Goal: Browse casually: Explore the website without a specific task or goal

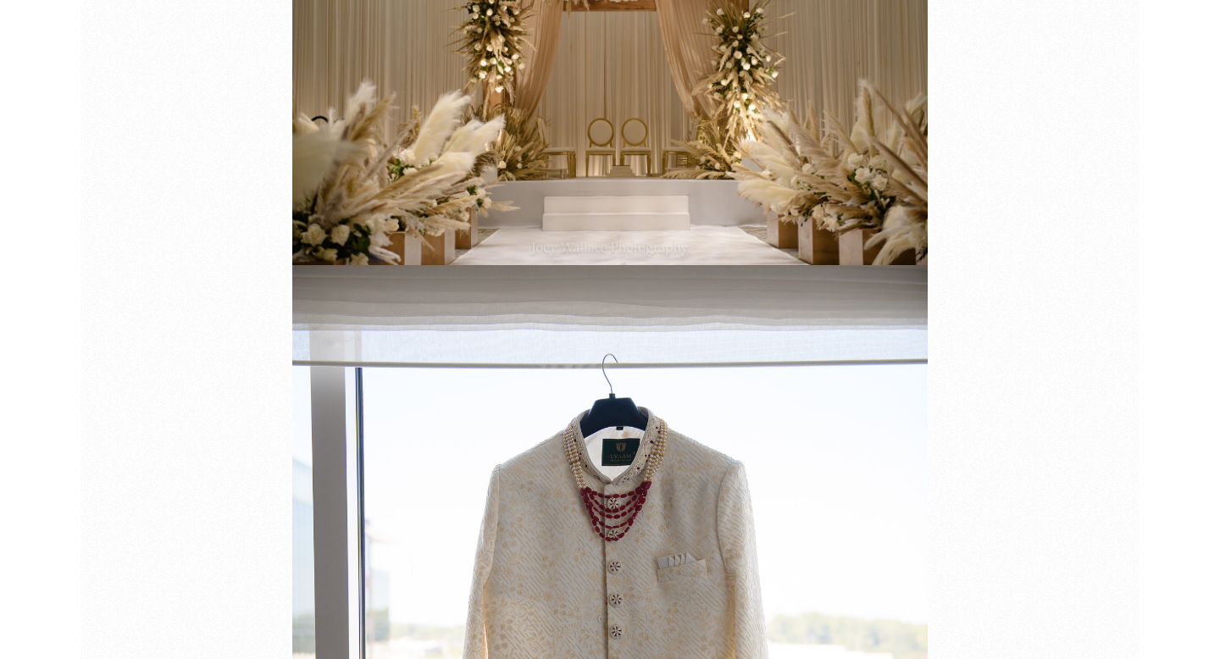
scroll to position [5893, 0]
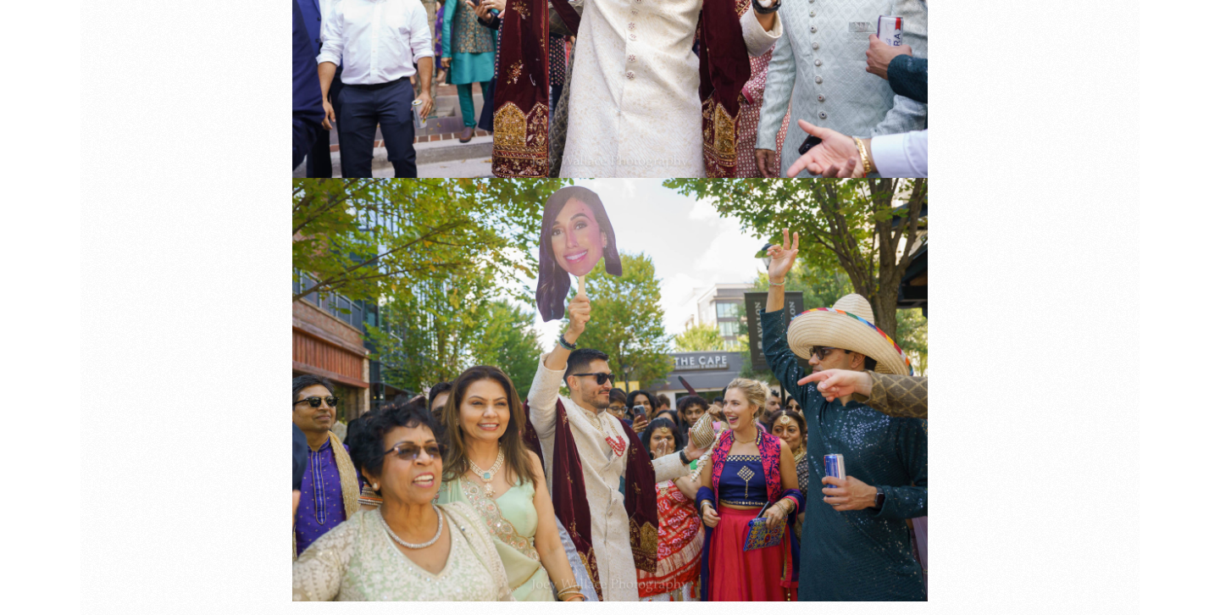
scroll to position [40276, 0]
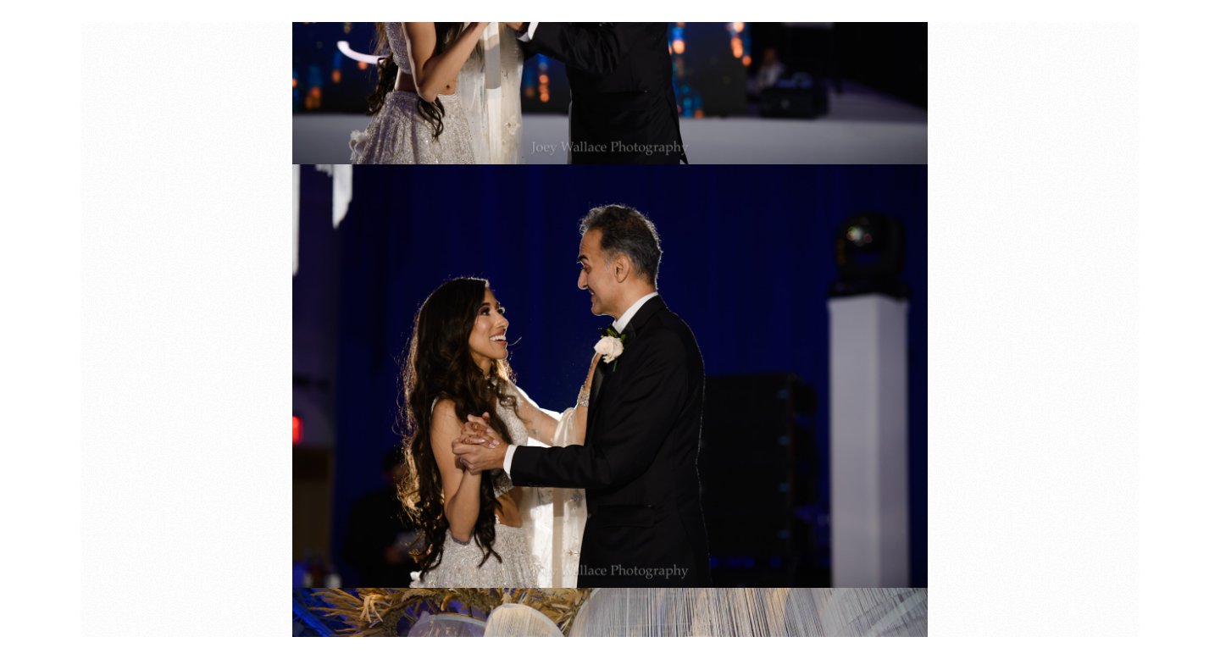
scroll to position [34079, 0]
